Goal: Task Accomplishment & Management: Manage account settings

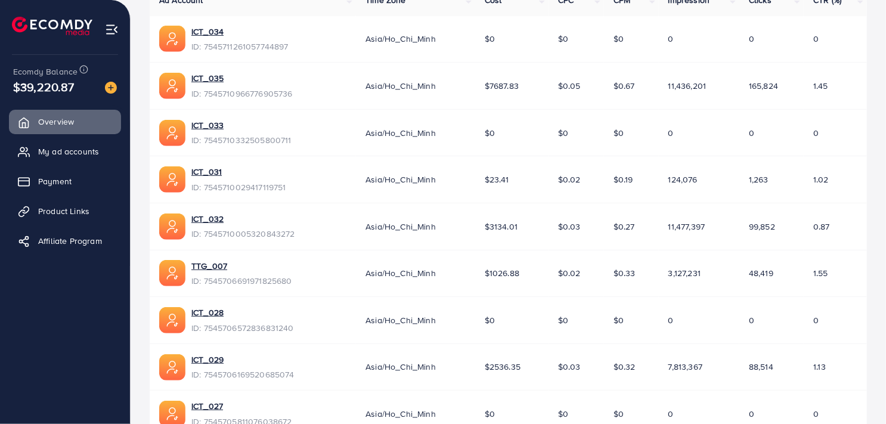
scroll to position [289, 0]
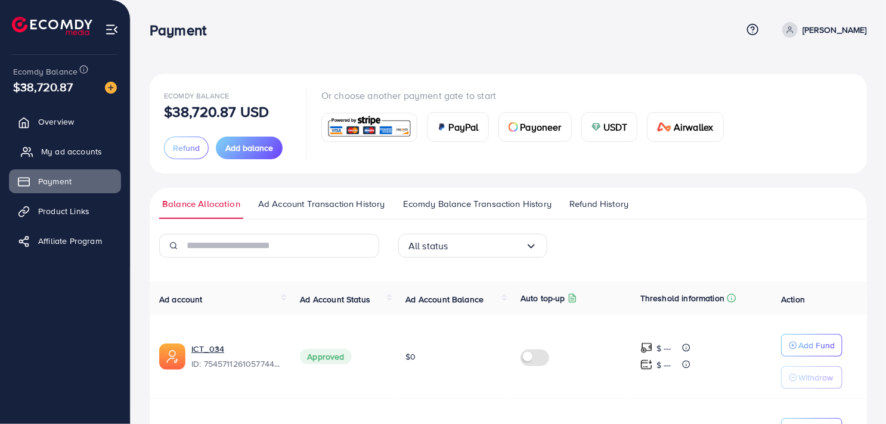
click at [104, 154] on link "My ad accounts" at bounding box center [65, 152] width 112 height 24
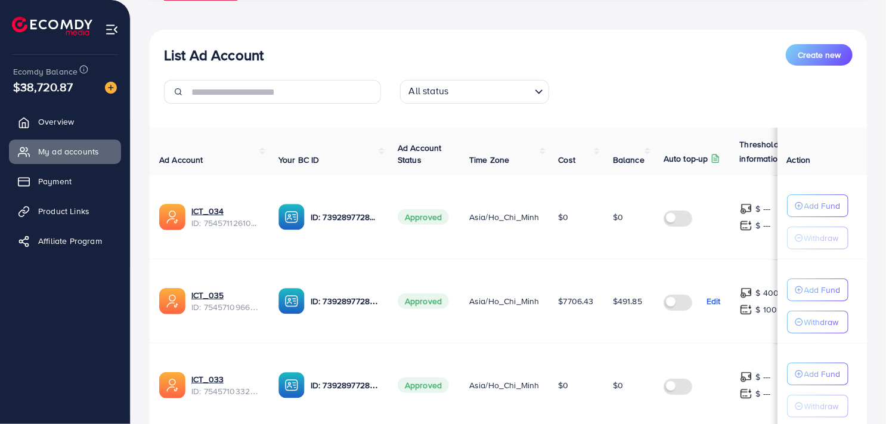
scroll to position [60, 0]
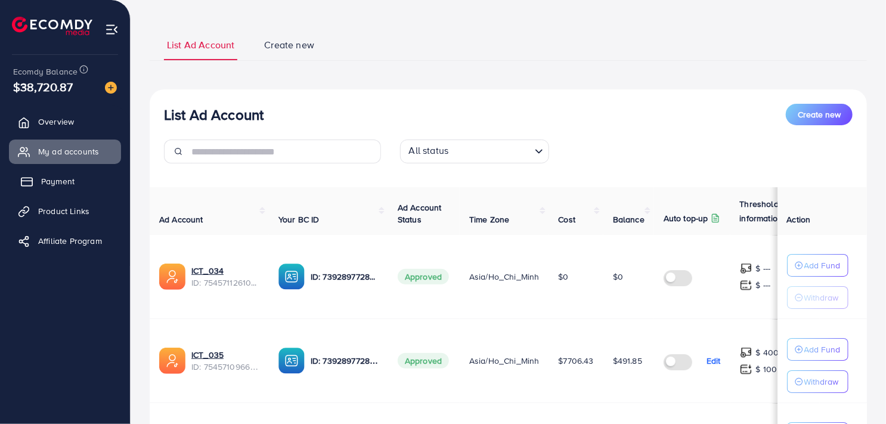
click at [82, 187] on link "Payment" at bounding box center [65, 181] width 112 height 24
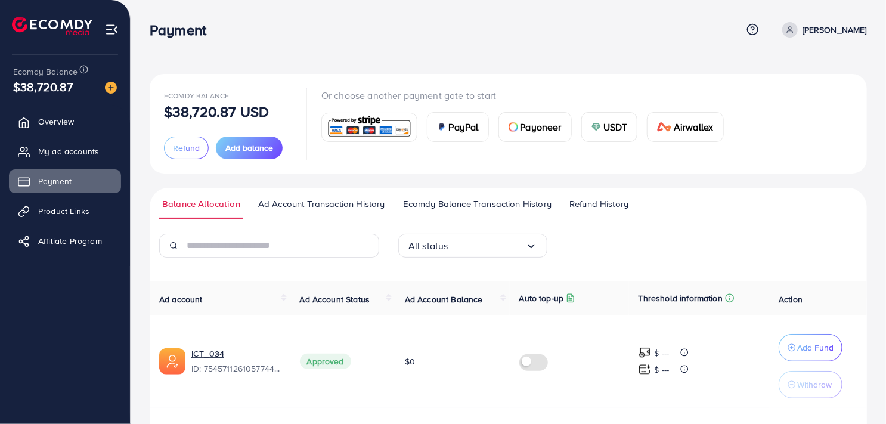
click at [297, 202] on span "Ad Account Transaction History" at bounding box center [321, 203] width 127 height 13
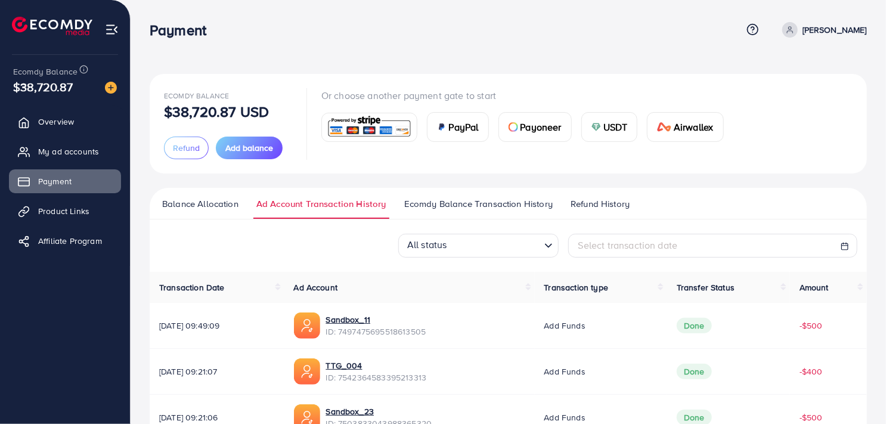
click at [205, 207] on span "Balance Allocation" at bounding box center [200, 203] width 76 height 13
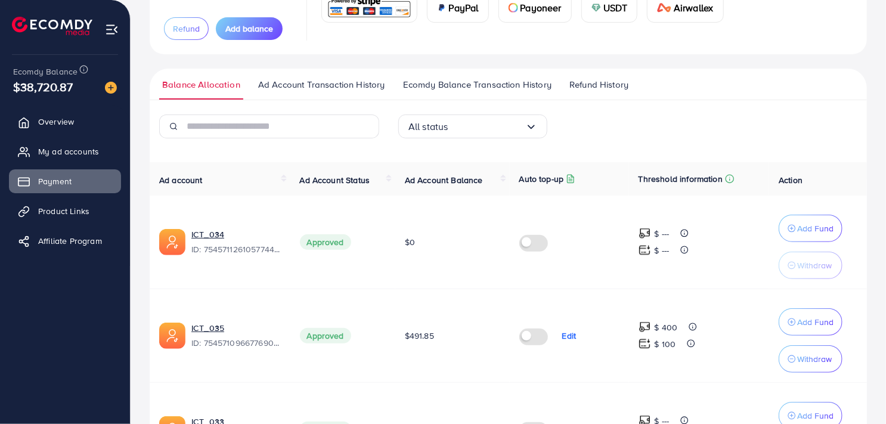
scroll to position [179, 0]
